Goal: Information Seeking & Learning: Learn about a topic

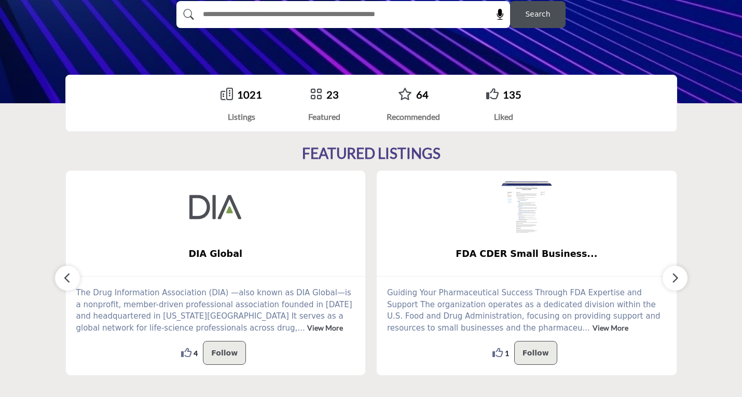
scroll to position [208, 0]
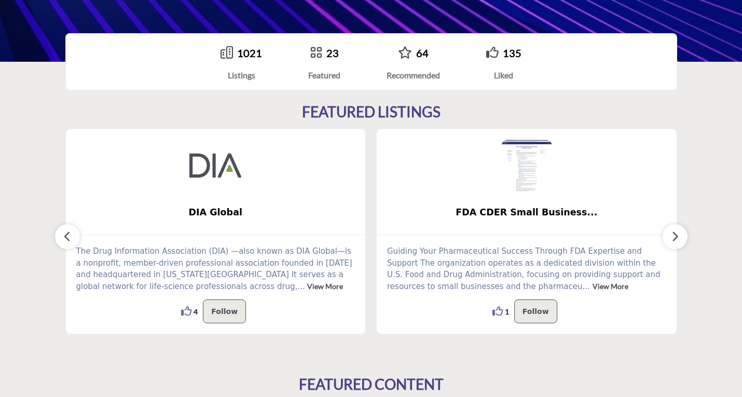
click at [307, 285] on link "View More" at bounding box center [325, 286] width 36 height 9
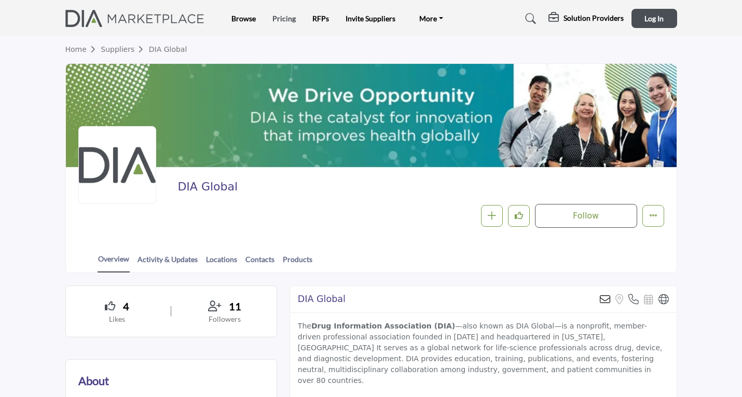
click at [282, 17] on link "Pricing" at bounding box center [284, 18] width 23 height 9
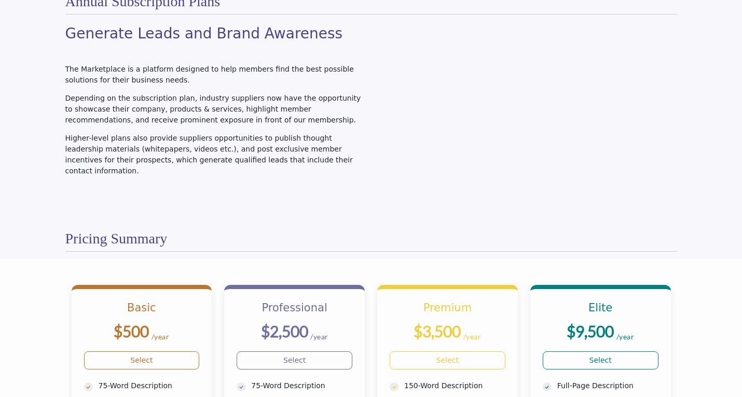
scroll to position [52, 0]
